Goal: Task Accomplishment & Management: Use online tool/utility

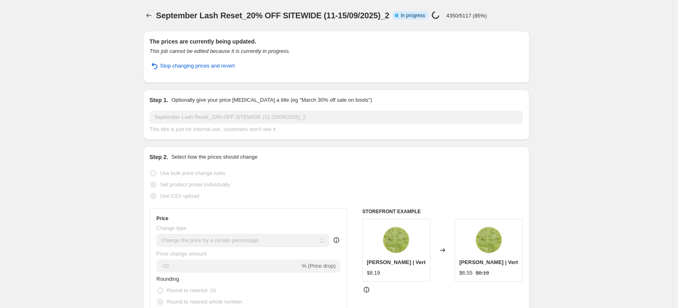
select select "percentage"
select select "product_status"
click at [153, 15] on icon "Price change jobs" at bounding box center [149, 15] width 8 height 8
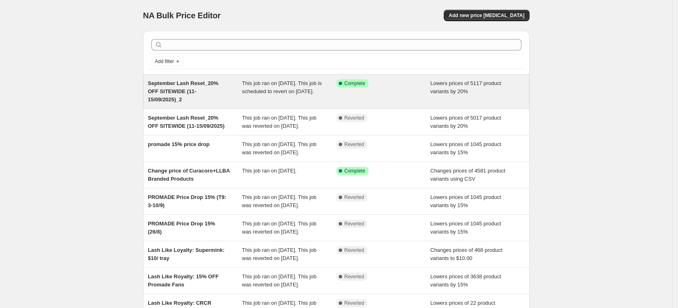
click at [201, 99] on div "September Lash Reset_20% OFF SITEWIDE (11-15/09/2025)_2" at bounding box center [195, 91] width 94 height 24
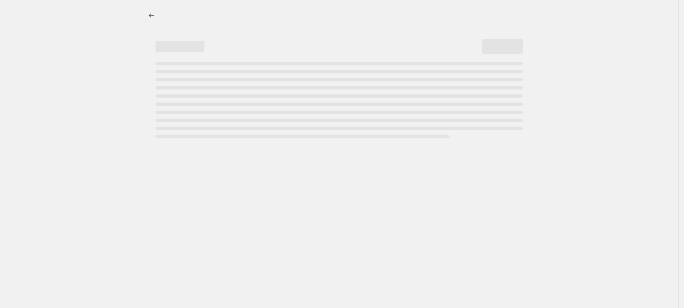
select select "percentage"
select select "product_status"
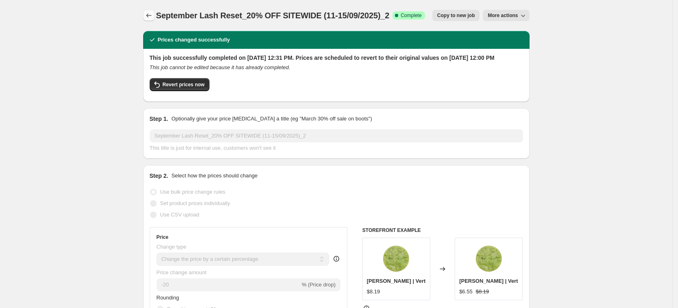
click at [149, 13] on icon "Price change jobs" at bounding box center [149, 15] width 8 height 8
